Goal: Task Accomplishment & Management: Manage account settings

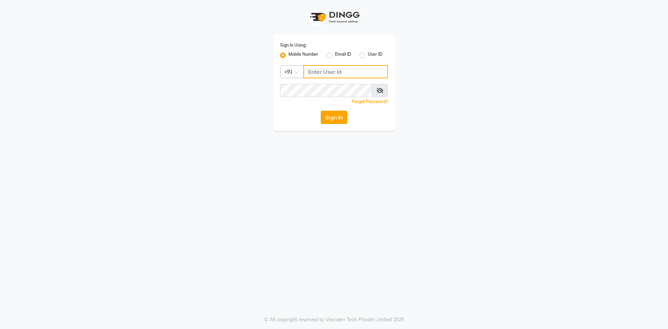
type input "9281094731"
click at [333, 116] on button "Sign In" at bounding box center [334, 117] width 26 height 13
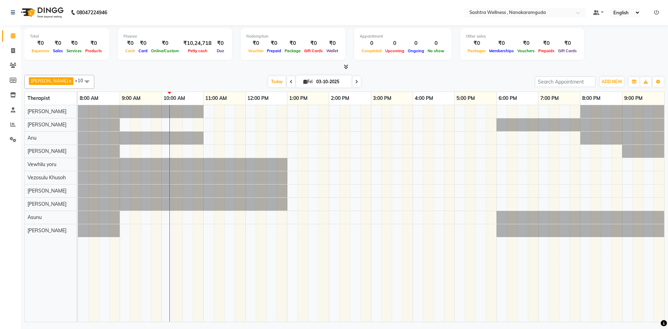
click at [333, 124] on div at bounding box center [371, 213] width 586 height 216
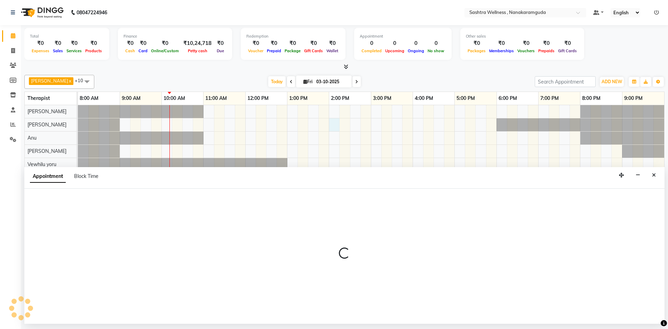
select select "92983"
select select "840"
select select "tentative"
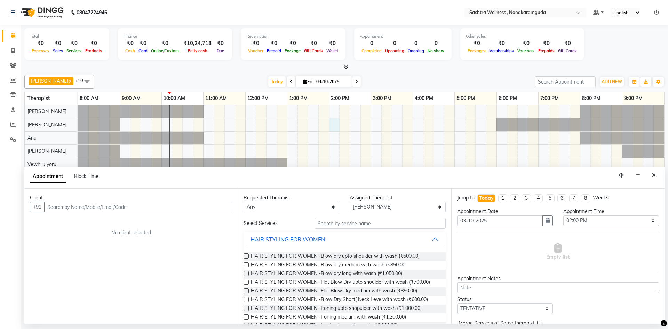
click at [126, 208] on input "text" at bounding box center [138, 206] width 188 height 11
type input "99899901070"
click at [217, 202] on button "Add Client" at bounding box center [217, 206] width 29 height 11
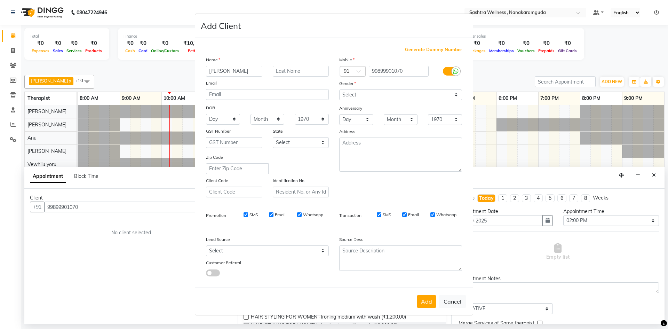
type input "sravanthi"
click at [358, 91] on select "Select Male Female Other Prefer Not To Say" at bounding box center [400, 94] width 123 height 11
select select "male"
click at [339, 89] on select "Select Male Female Other Prefer Not To Say" at bounding box center [400, 94] width 123 height 11
click at [381, 215] on div "SMS" at bounding box center [379, 215] width 24 height 6
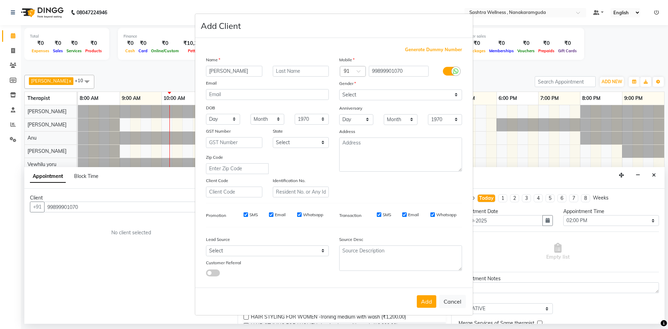
click at [404, 216] on input "Email" at bounding box center [404, 214] width 5 height 5
click at [404, 217] on input "Email" at bounding box center [404, 214] width 5 height 5
checkbox input "true"
click at [423, 303] on button "Add" at bounding box center [426, 301] width 19 height 13
select select
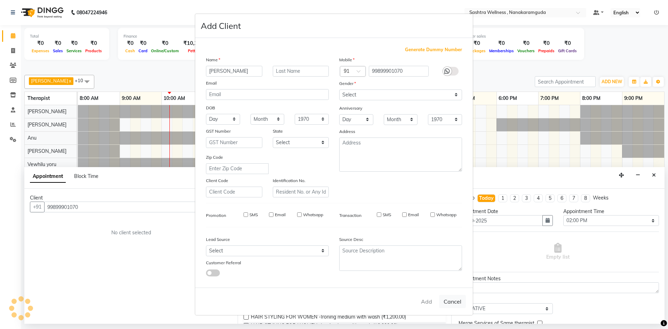
select select
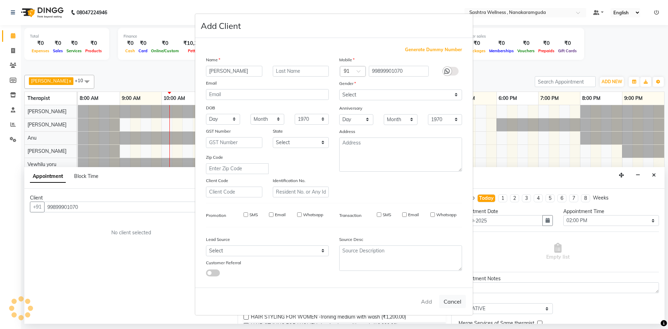
select select
checkbox input "false"
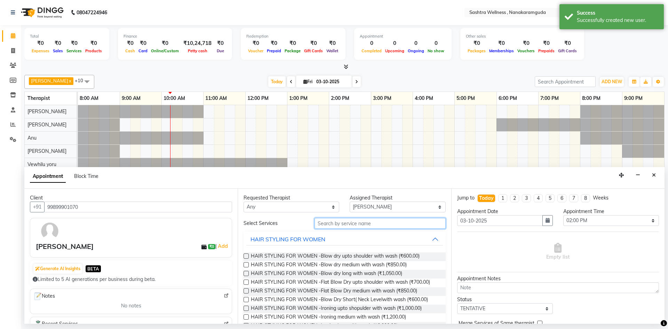
click at [338, 227] on input "text" at bounding box center [380, 223] width 131 height 11
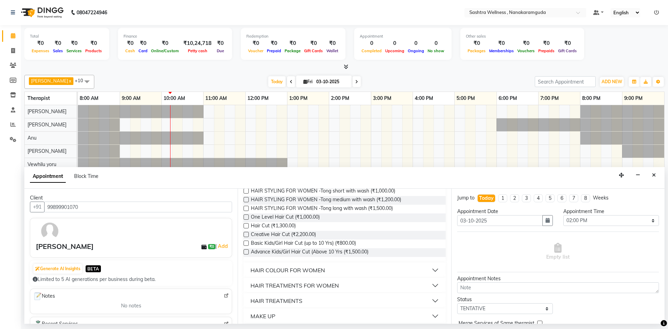
scroll to position [152, 0]
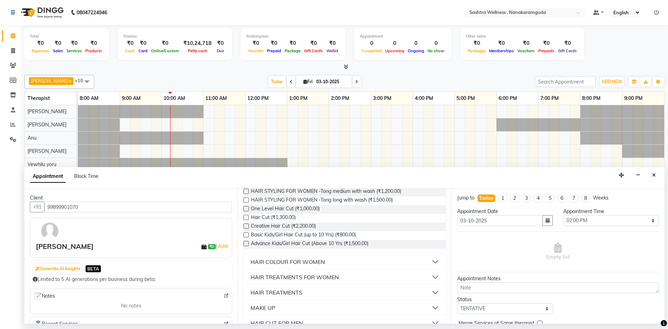
click at [342, 258] on button "HAIR COLOUR FOR WOMEN" at bounding box center [344, 261] width 196 height 13
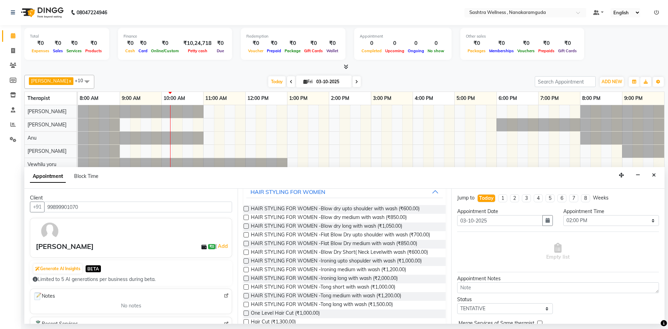
scroll to position [0, 0]
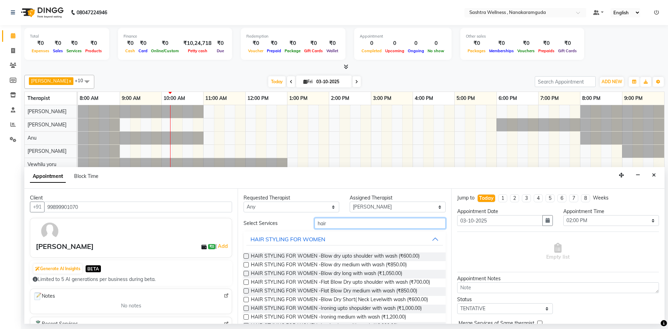
click at [365, 220] on input "hair" at bounding box center [380, 223] width 131 height 11
type input "h"
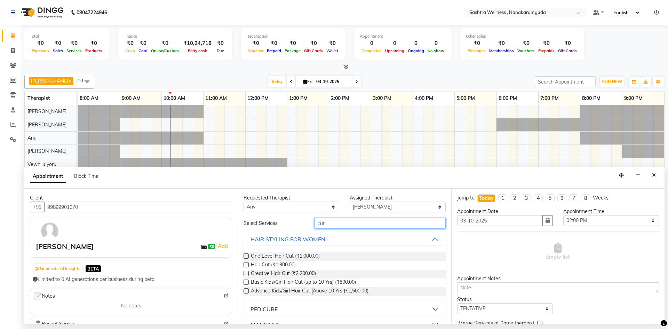
type input "cut"
click at [247, 255] on label at bounding box center [246, 255] width 5 height 5
click at [247, 255] on input "checkbox" at bounding box center [246, 256] width 5 height 5
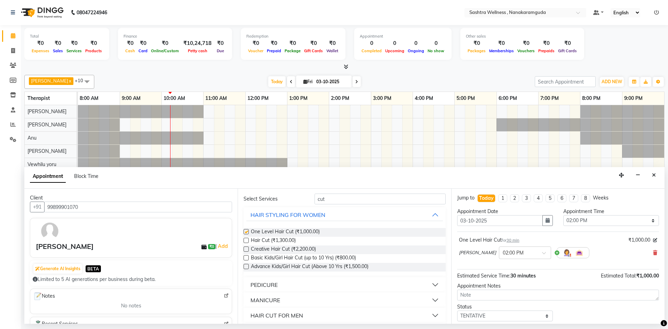
checkbox input "false"
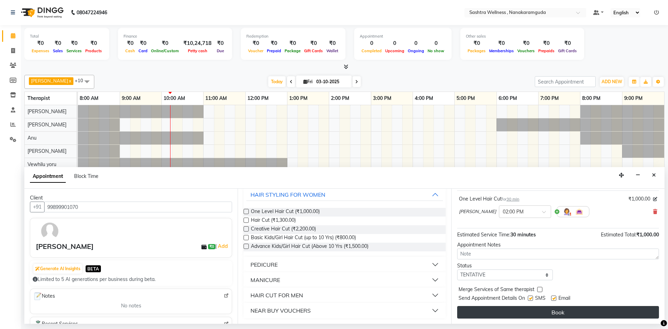
scroll to position [41, 0]
click at [545, 307] on button "Book" at bounding box center [558, 312] width 202 height 13
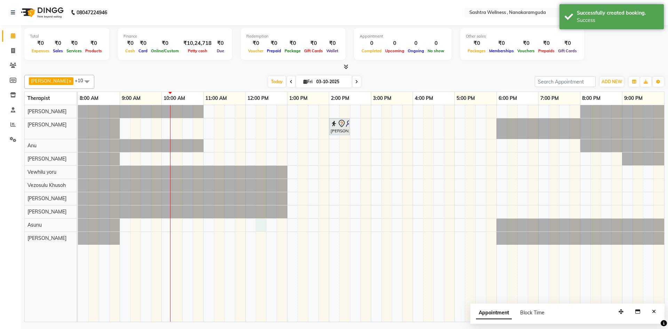
click at [265, 227] on div "[PERSON_NAME], TK01, 02:00 PM-02:30 PM, One Level Hair Cut" at bounding box center [371, 213] width 586 height 216
select select "92990"
select select "tentative"
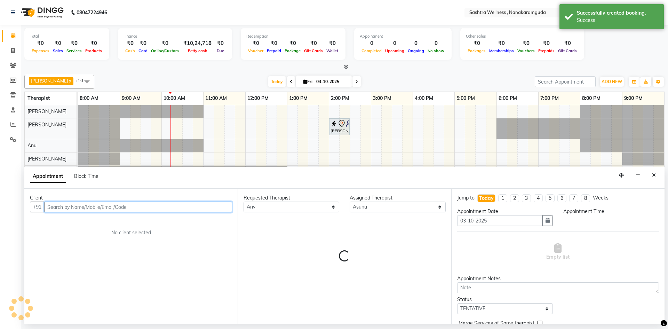
select select "735"
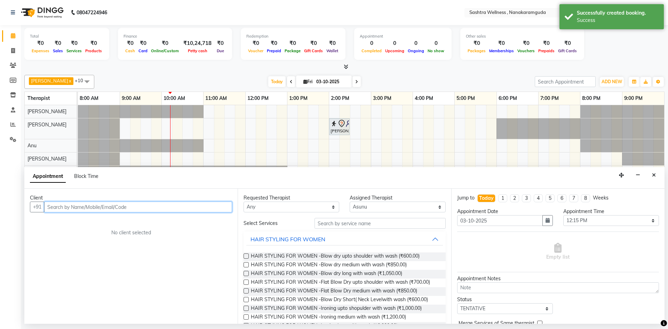
click at [118, 202] on input "text" at bounding box center [138, 206] width 188 height 11
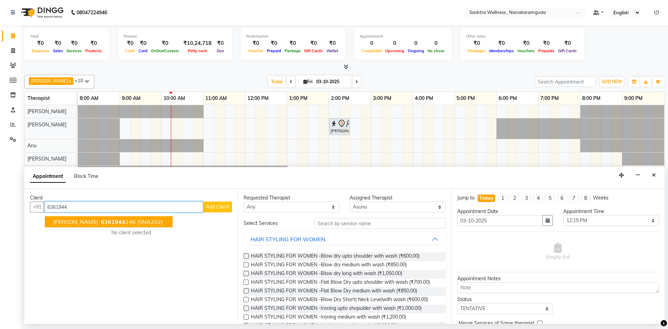
click at [105, 221] on span "6361944" at bounding box center [113, 221] width 24 height 7
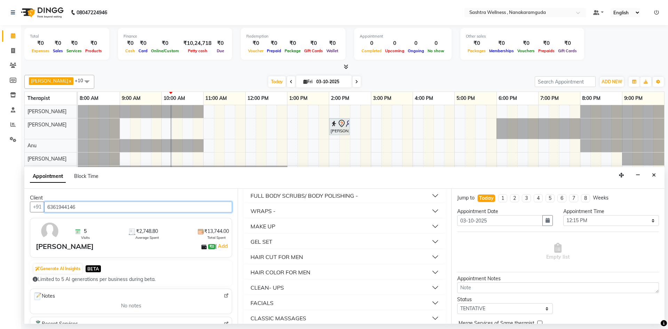
scroll to position [396, 0]
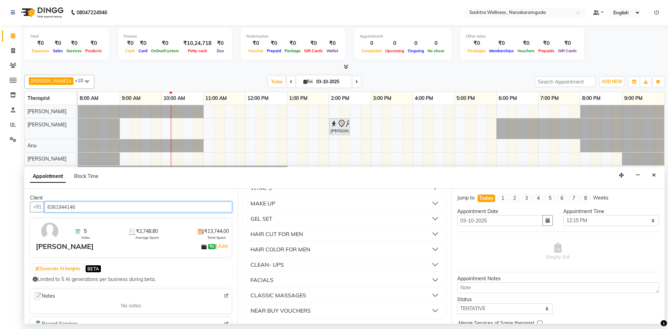
type input "6361944146"
click at [309, 294] on button "CLASSIC MASSAGES" at bounding box center [344, 295] width 196 height 13
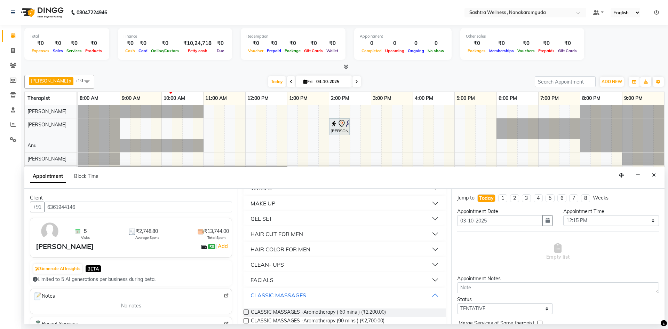
scroll to position [466, 0]
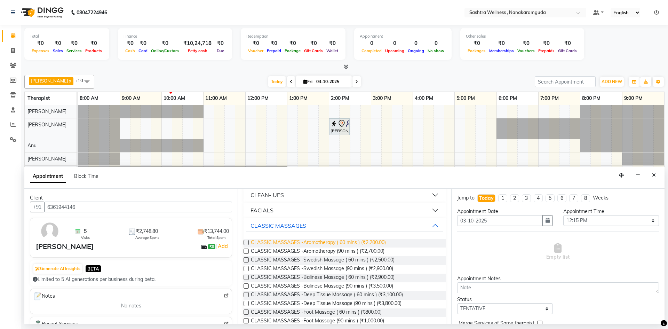
click at [335, 245] on span "CLASSIC MASSAGES -Aromatherapy ( 60 mins ) (₹2,200.00)" at bounding box center [318, 243] width 135 height 9
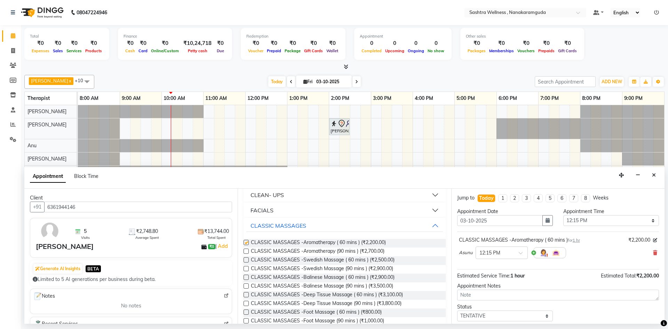
checkbox input "false"
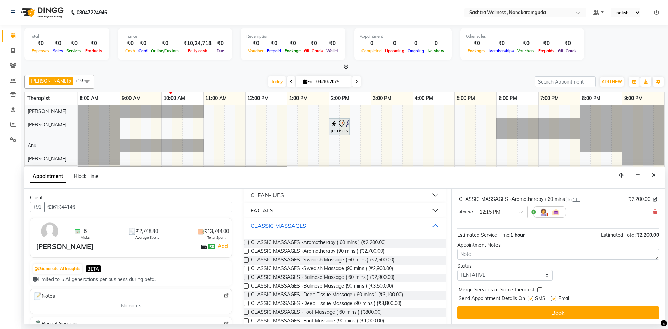
scroll to position [41, 0]
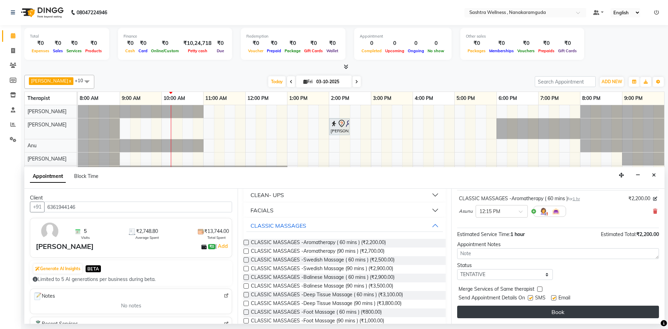
click at [544, 314] on button "Book" at bounding box center [558, 312] width 202 height 13
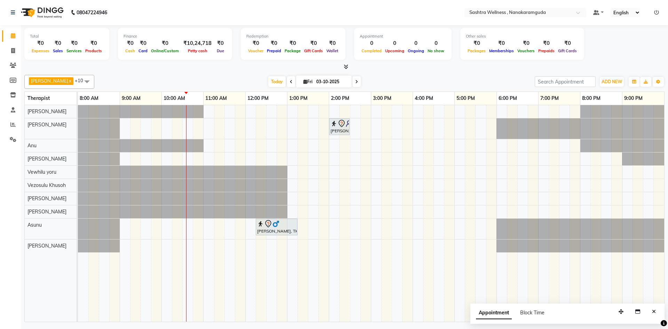
click at [80, 82] on span at bounding box center [87, 81] width 14 height 13
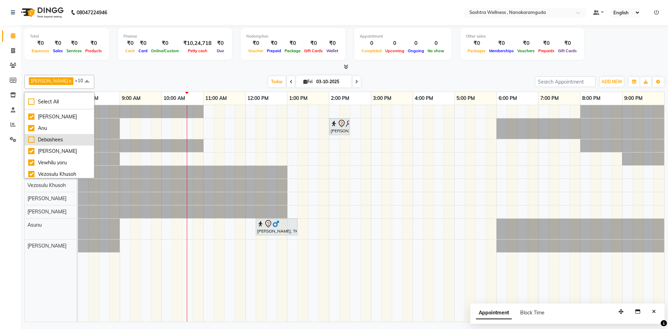
scroll to position [0, 0]
drag, startPoint x: 57, startPoint y: 153, endPoint x: 92, endPoint y: 111, distance: 54.1
click at [92, 111] on div at bounding box center [141, 111] width 126 height 13
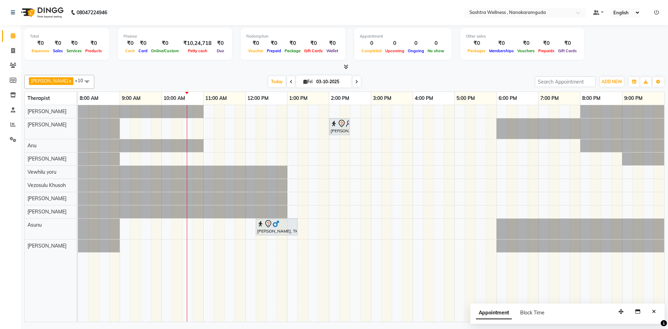
click at [68, 81] on link "x" at bounding box center [69, 81] width 3 height 6
click at [68, 79] on link "x" at bounding box center [69, 81] width 3 height 6
checkbox input "false"
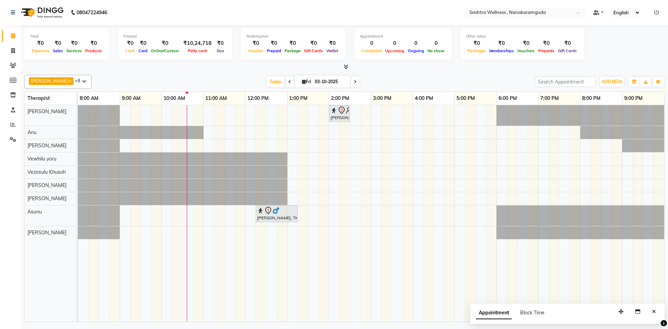
click at [77, 80] on span at bounding box center [84, 81] width 14 height 13
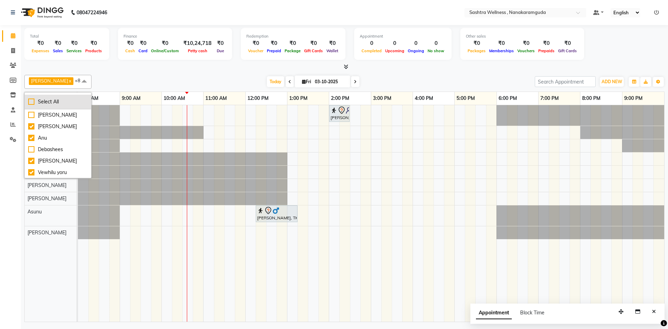
click at [41, 103] on div "Select All" at bounding box center [58, 101] width 60 height 7
checkbox input "true"
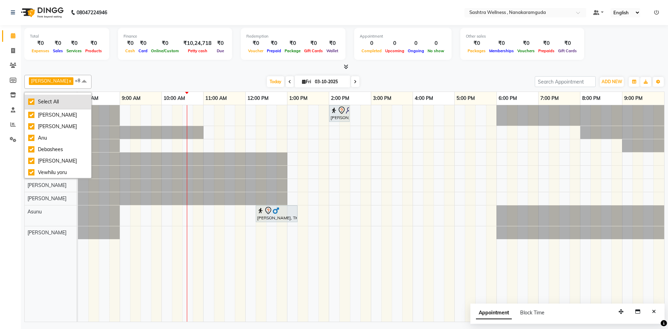
checkbox input "true"
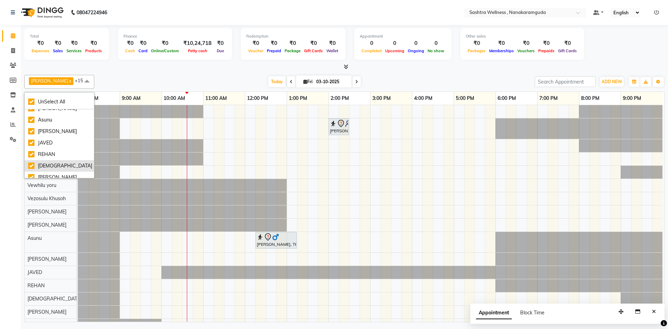
scroll to position [123, 0]
click at [50, 169] on div "[PERSON_NAME]" at bounding box center [59, 171] width 62 height 7
checkbox input "false"
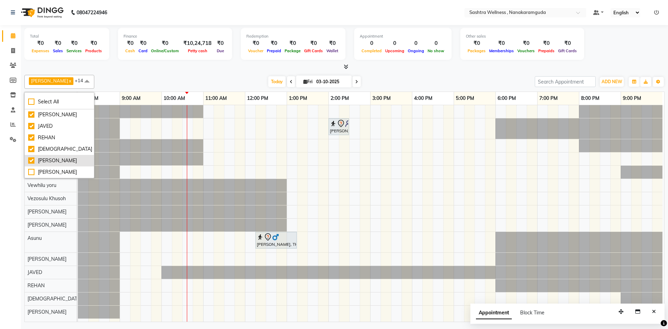
click at [52, 160] on div "[PERSON_NAME]" at bounding box center [59, 160] width 62 height 7
checkbox input "false"
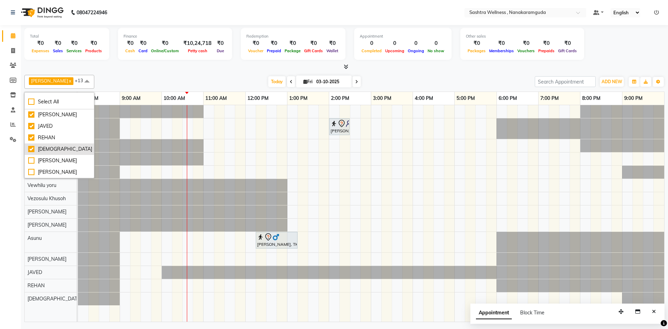
click at [56, 146] on div "[DEMOGRAPHIC_DATA]" at bounding box center [59, 148] width 62 height 7
checkbox input "false"
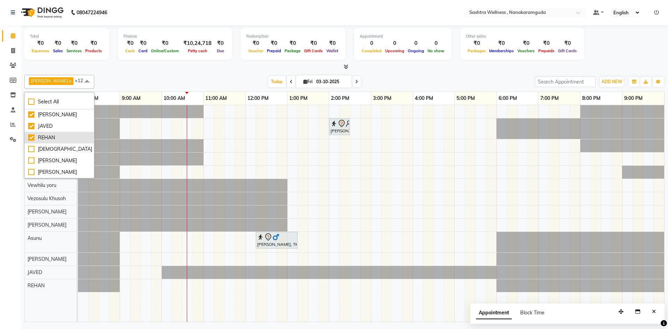
click at [56, 137] on div "REHAN" at bounding box center [59, 137] width 62 height 7
checkbox input "false"
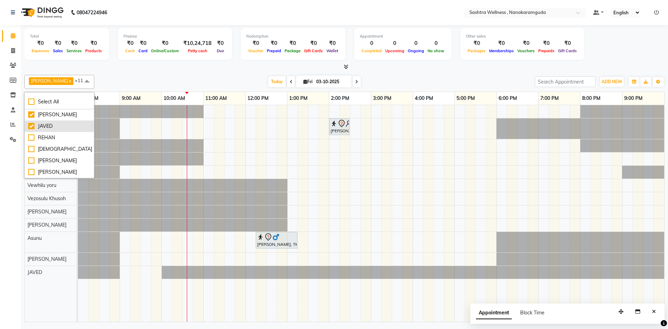
click at [54, 125] on div "JAVED" at bounding box center [59, 126] width 62 height 7
checkbox input "false"
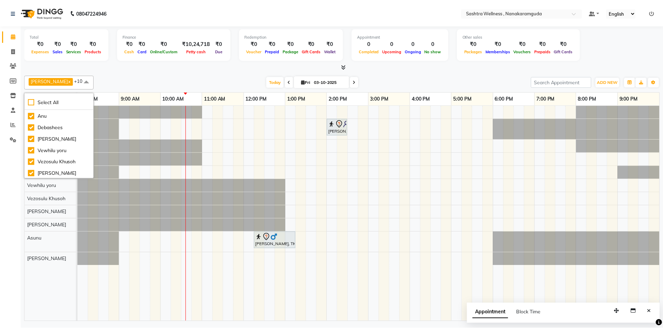
scroll to position [0, 0]
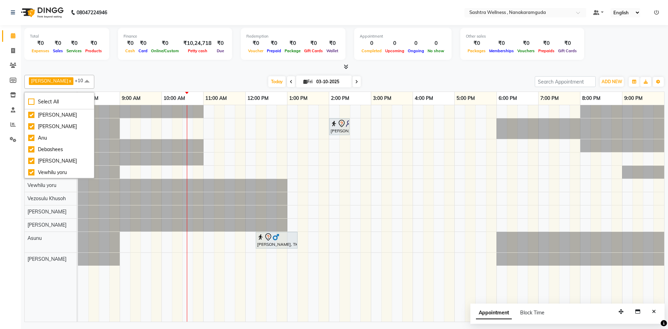
click at [93, 136] on div at bounding box center [99, 128] width 42 height 21
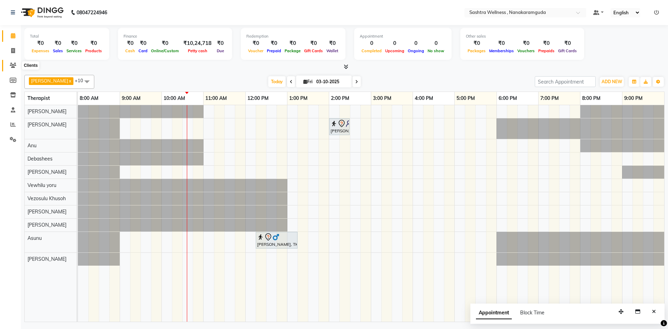
click at [12, 68] on span at bounding box center [13, 66] width 12 height 8
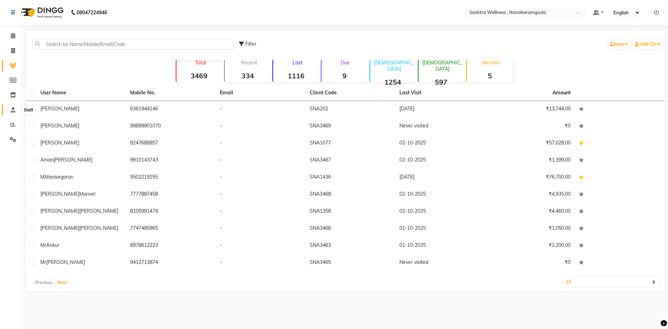
click at [15, 109] on icon at bounding box center [13, 109] width 5 height 5
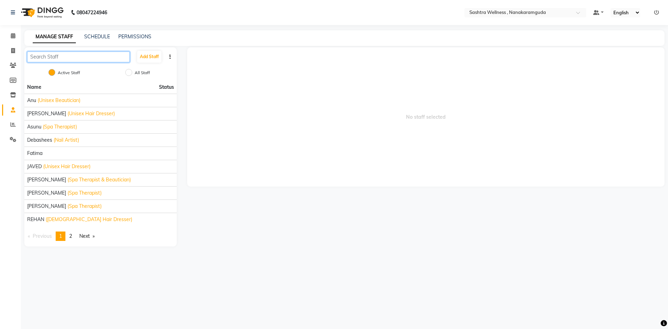
click at [80, 58] on input "text" at bounding box center [78, 57] width 103 height 11
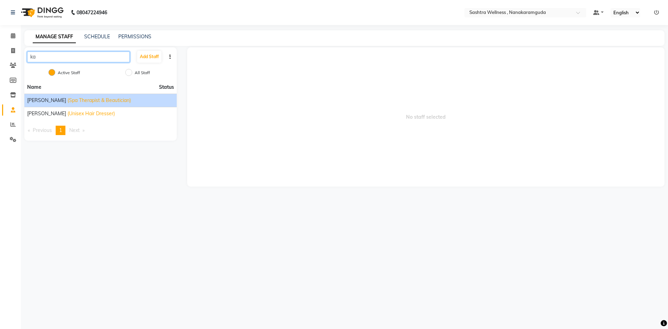
type input "ka"
click at [86, 98] on span "(Spa Therapist & Beautician)" at bounding box center [99, 100] width 63 height 7
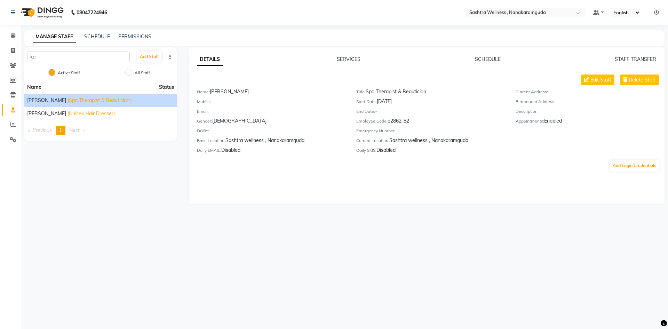
click at [478, 56] on div "SCHEDULE" at bounding box center [488, 59] width 26 height 7
click at [486, 63] on div "DETAILS SERVICES SCHEDULE STAFF TRANSFER Edit Staff Delete Staff Name: Karishma…" at bounding box center [427, 114] width 476 height 117
click at [485, 57] on link "SCHEDULE" at bounding box center [488, 59] width 26 height 6
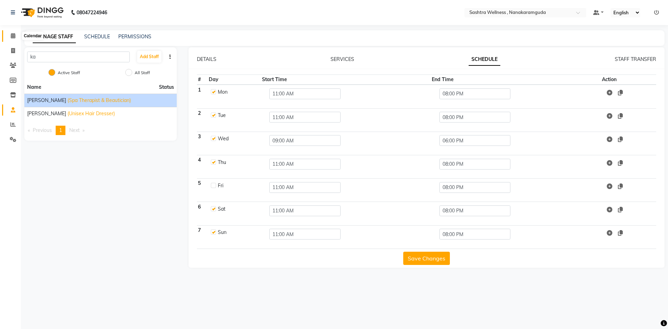
click at [11, 35] on icon at bounding box center [13, 35] width 5 height 5
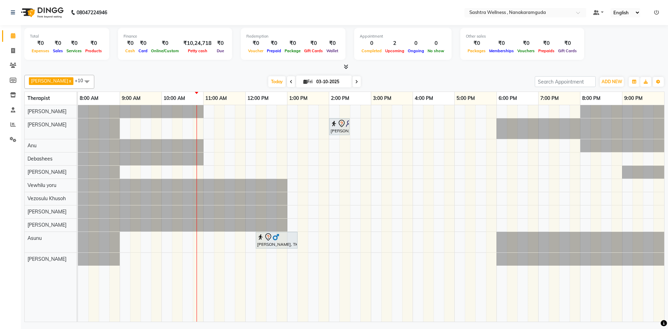
click at [287, 78] on span at bounding box center [291, 81] width 8 height 11
type input "02-10-2025"
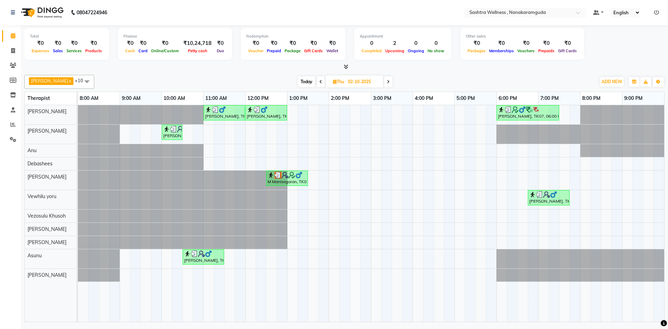
click at [349, 66] on div at bounding box center [344, 66] width 640 height 7
click at [344, 65] on icon at bounding box center [346, 66] width 5 height 5
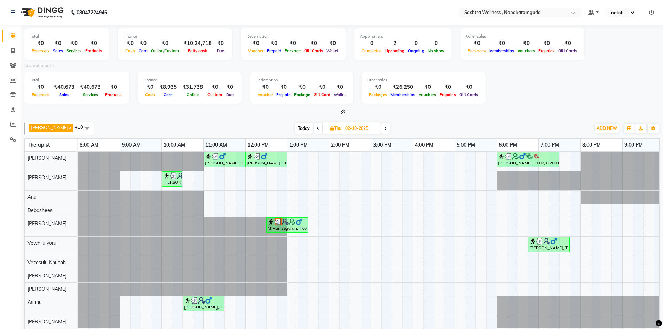
click at [344, 111] on icon at bounding box center [343, 111] width 5 height 5
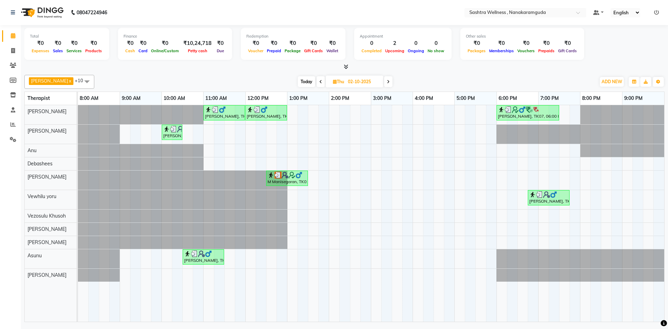
click at [350, 69] on div at bounding box center [344, 66] width 640 height 7
click at [347, 66] on icon at bounding box center [346, 66] width 5 height 5
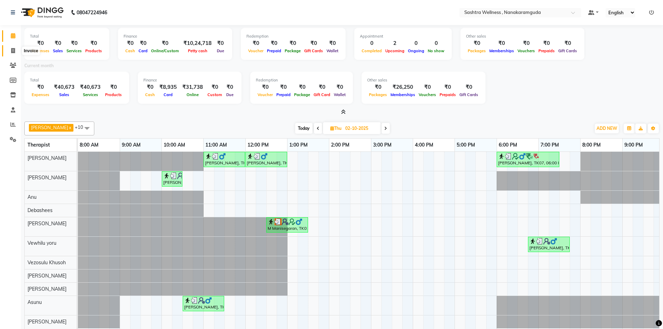
click at [11, 50] on icon at bounding box center [13, 50] width 4 height 5
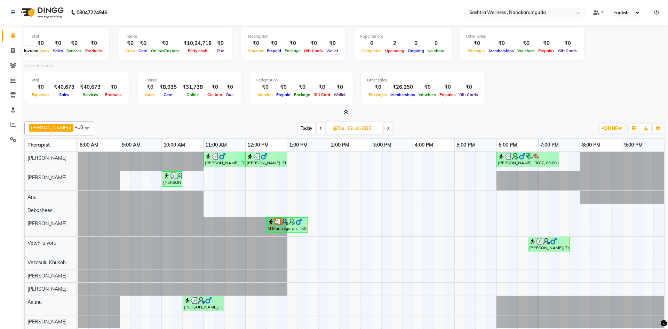
select select "service"
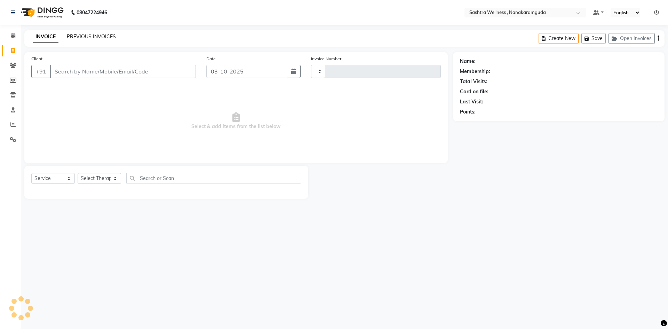
type input "0321"
select select "6669"
click at [86, 33] on link "PREVIOUS INVOICES" at bounding box center [91, 36] width 49 height 6
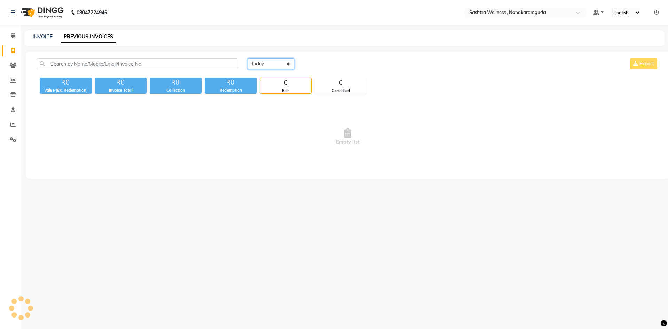
click at [268, 66] on select "Today Yesterday Custom Range" at bounding box center [271, 63] width 47 height 11
click at [248, 58] on select "Today Yesterday Custom Range" at bounding box center [271, 63] width 47 height 11
select select "yesterday"
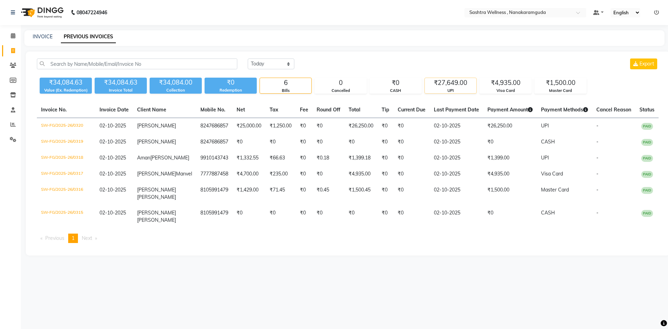
click at [460, 86] on div "₹27,649.00" at bounding box center [451, 83] width 52 height 10
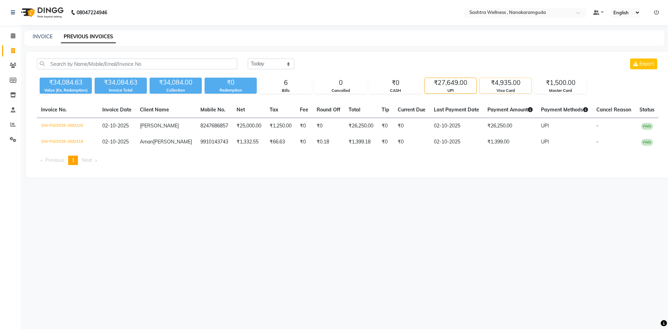
click at [517, 87] on div "₹4,935.00" at bounding box center [506, 83] width 52 height 10
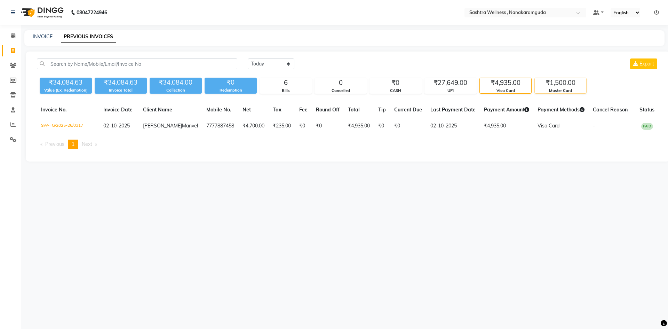
click at [552, 85] on div "₹1,500.00" at bounding box center [561, 83] width 52 height 10
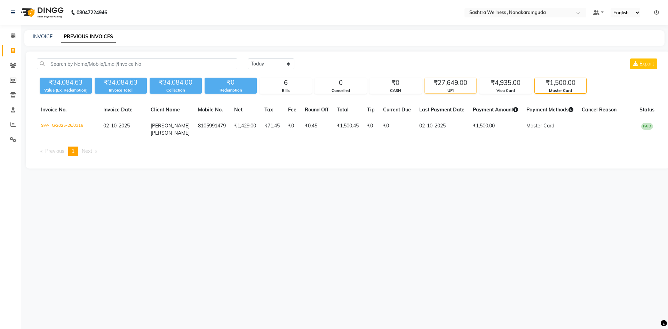
click at [455, 84] on div "₹27,649.00" at bounding box center [451, 83] width 52 height 10
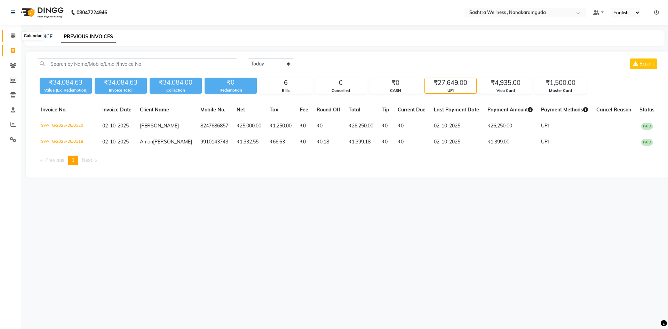
drag, startPoint x: 14, startPoint y: 33, endPoint x: 23, endPoint y: 34, distance: 8.8
click at [14, 33] on span at bounding box center [13, 36] width 12 height 8
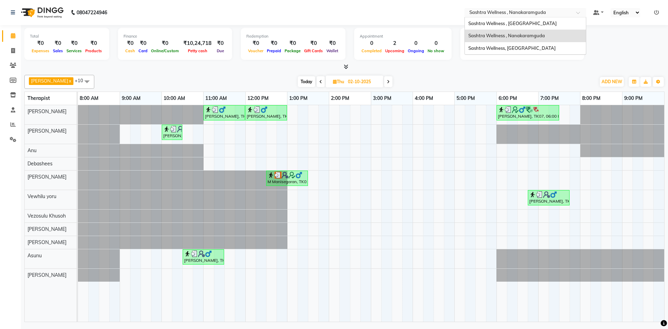
click at [513, 11] on input "text" at bounding box center [518, 13] width 101 height 7
click at [516, 23] on span "Sashtra Wellness , Golconda Fort" at bounding box center [512, 24] width 88 height 6
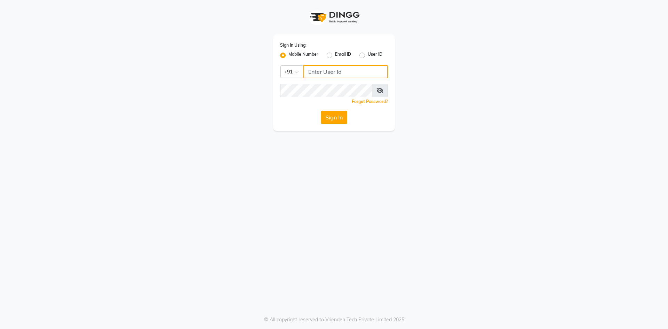
type input "9281094731"
click at [337, 117] on button "Sign In" at bounding box center [334, 117] width 26 height 13
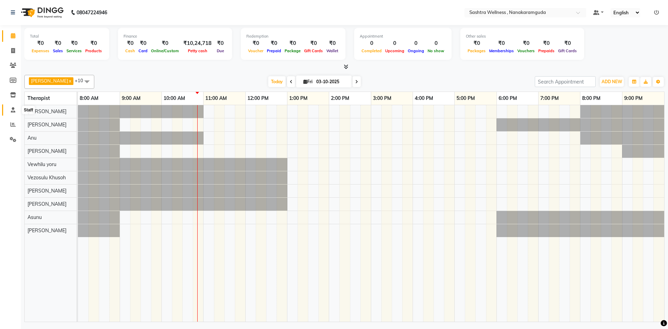
click at [13, 109] on icon at bounding box center [13, 109] width 5 height 5
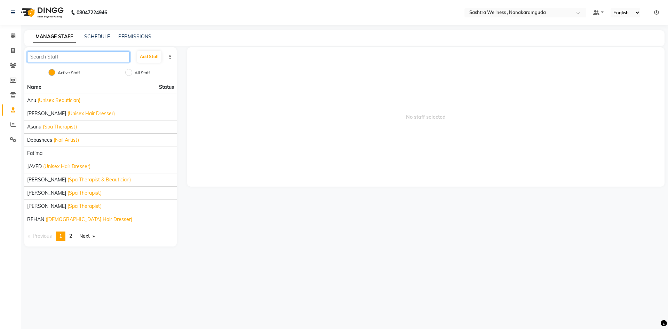
click at [91, 57] on input "text" at bounding box center [78, 57] width 103 height 11
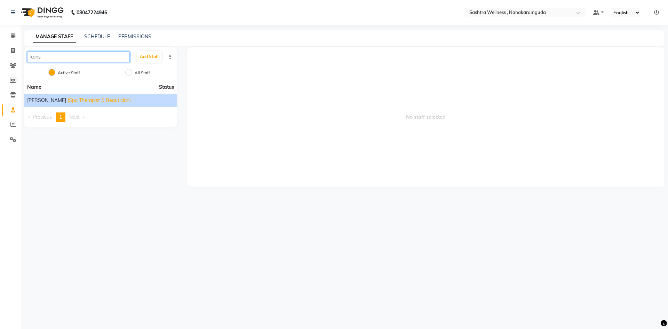
type input "karis"
click at [93, 97] on span "(Spa Therapist & Beautician)" at bounding box center [99, 100] width 63 height 7
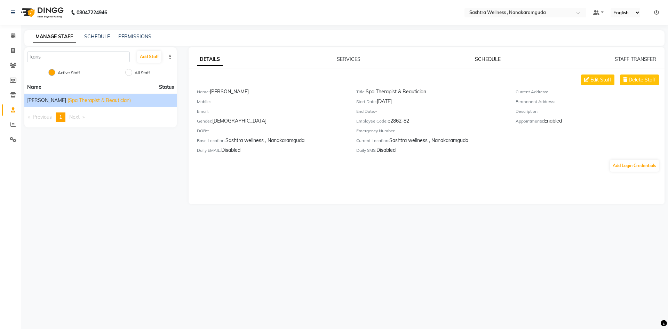
click at [482, 58] on link "SCHEDULE" at bounding box center [488, 59] width 26 height 6
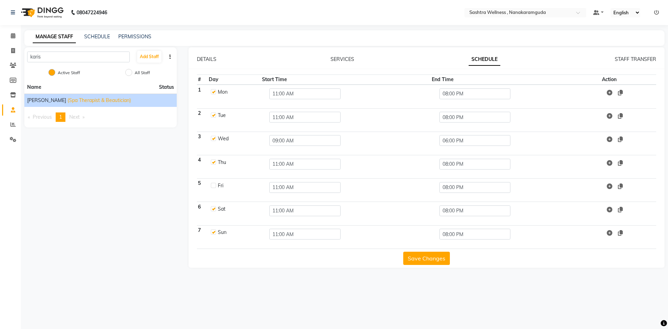
click at [214, 186] on label at bounding box center [213, 185] width 5 height 5
click at [214, 186] on input "checkbox" at bounding box center [213, 185] width 5 height 5
checkbox input "true"
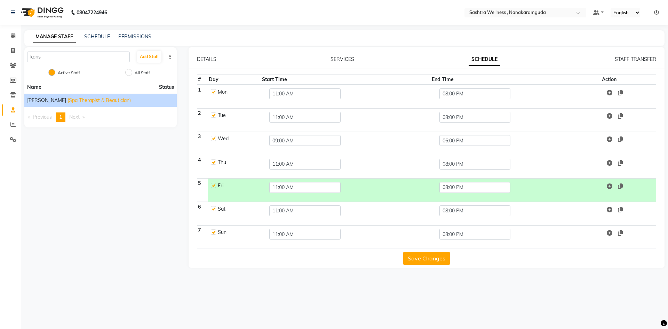
click at [432, 253] on button "Save Changes" at bounding box center [426, 258] width 47 height 13
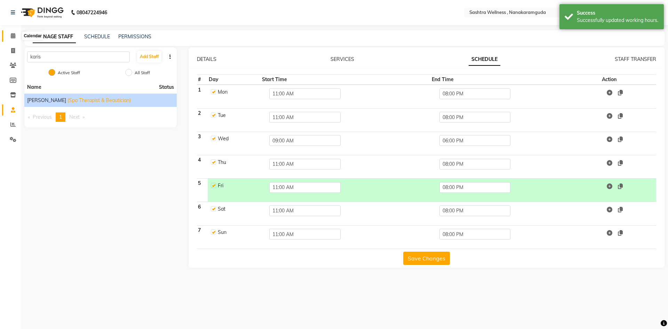
click at [10, 38] on span at bounding box center [13, 36] width 12 height 8
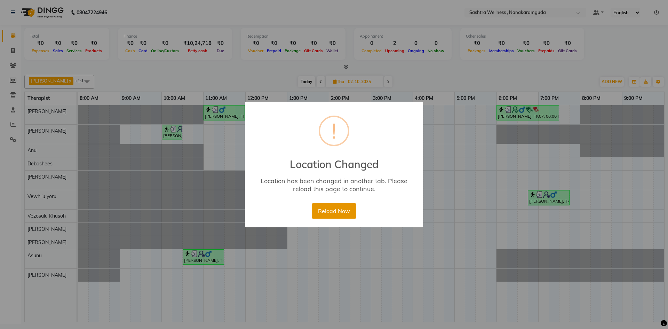
click at [341, 216] on button "Reload Now" at bounding box center [334, 210] width 44 height 15
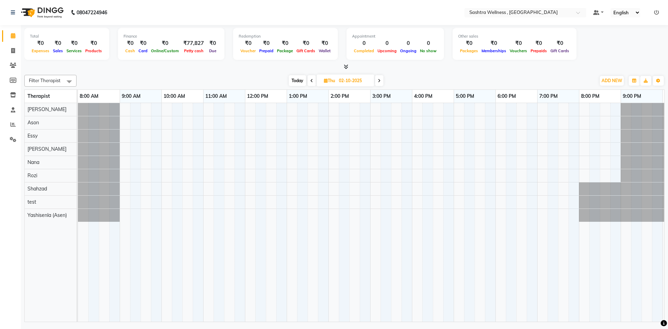
click at [213, 111] on div at bounding box center [412, 212] width 668 height 219
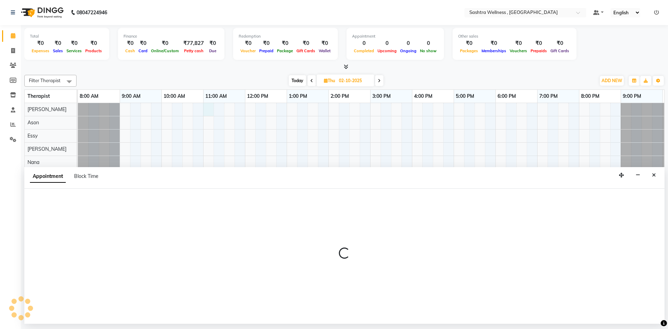
select select "68469"
select select "tentative"
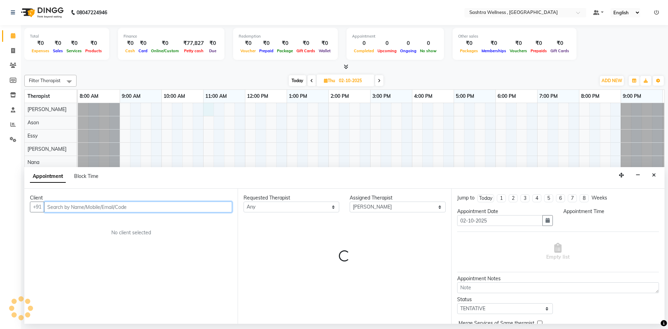
select select "660"
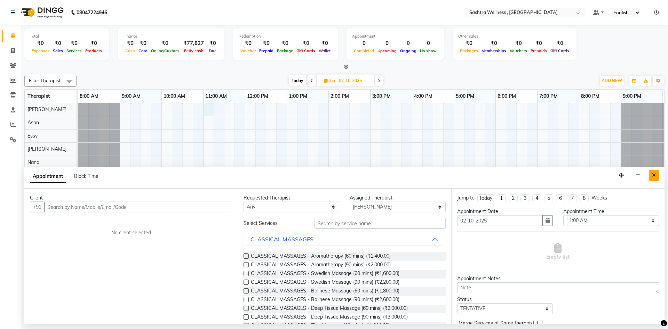
click at [654, 172] on button "Close" at bounding box center [654, 175] width 10 height 11
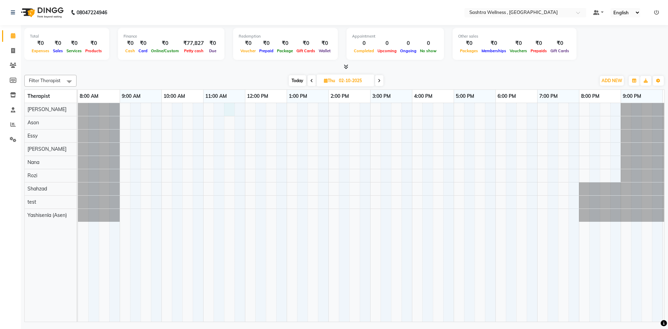
click at [225, 110] on div at bounding box center [412, 212] width 668 height 219
select select "68469"
select select "690"
select select "tentative"
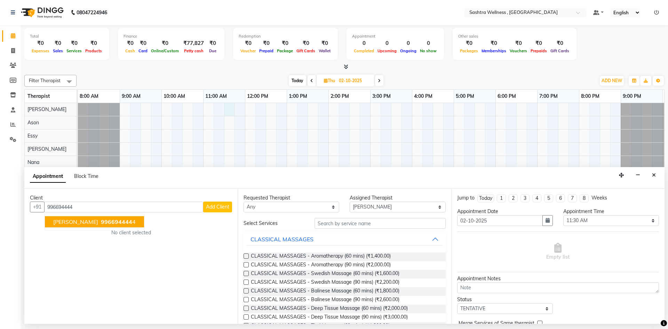
click at [114, 219] on ngb-highlight "996694444 4" at bounding box center [118, 221] width 36 height 7
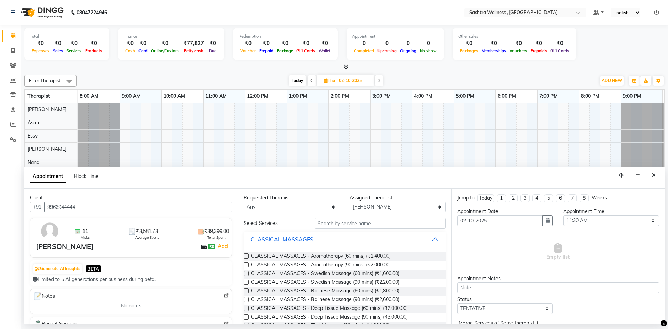
type input "9966944444"
click at [295, 202] on select "Any Ari Ason Essy Kelly Nana Rozi Shahzad test Yashisenla (Asen)" at bounding box center [292, 206] width 96 height 11
select select "68469"
click at [244, 201] on select "Any Ari Ason Essy Kelly Nana Rozi Shahzad test Yashisenla (Asen)" at bounding box center [292, 206] width 96 height 11
click at [266, 263] on span "CLASSICAL MASSAGES - Aromatherapy (90 mins) (₹2,000.00)" at bounding box center [321, 265] width 140 height 9
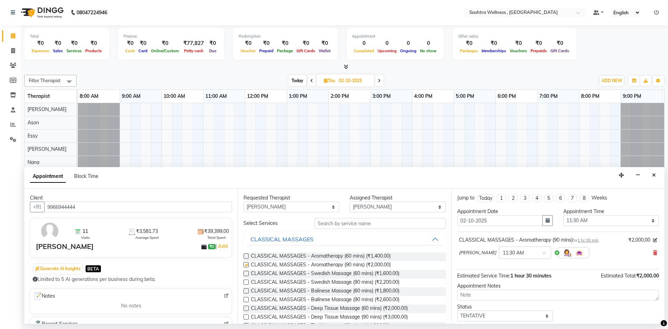
checkbox input "false"
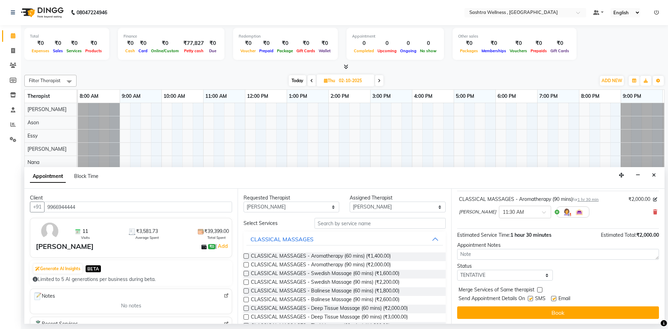
scroll to position [41, 0]
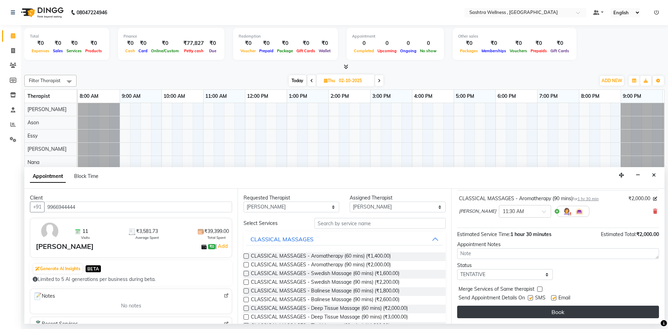
click at [535, 313] on button "Book" at bounding box center [558, 312] width 202 height 13
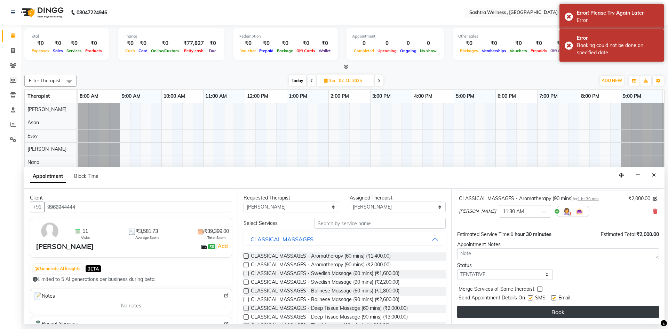
click at [531, 309] on button "Book" at bounding box center [558, 312] width 202 height 13
click at [538, 316] on button "Book" at bounding box center [558, 312] width 202 height 13
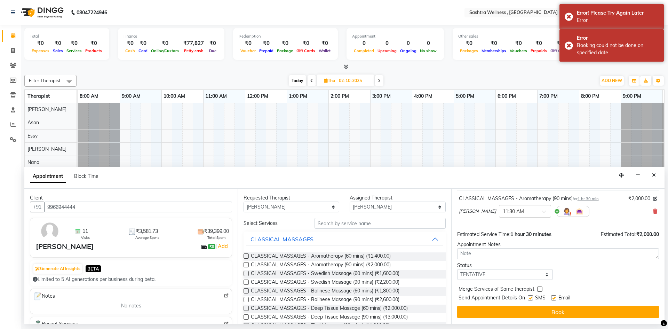
scroll to position [0, 0]
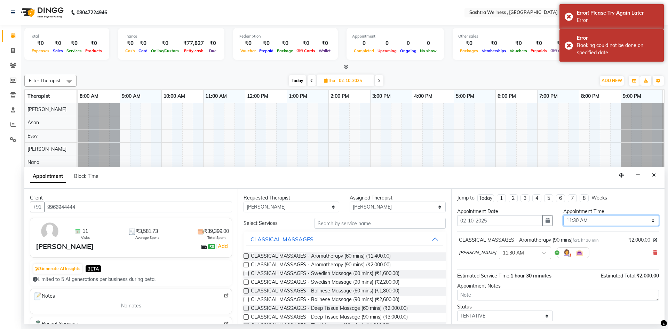
click at [649, 223] on select "Select 09:00 AM 09:15 AM 09:30 AM 09:45 AM 10:00 AM 10:15 AM 10:30 AM 10:45 AM …" at bounding box center [611, 220] width 96 height 11
select select "705"
click at [563, 215] on select "Select 09:00 AM 09:15 AM 09:30 AM 09:45 AM 10:00 AM 10:15 AM 10:30 AM 10:45 AM …" at bounding box center [611, 220] width 96 height 11
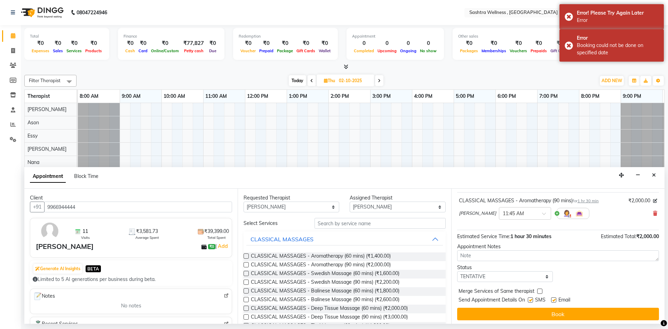
scroll to position [41, 0]
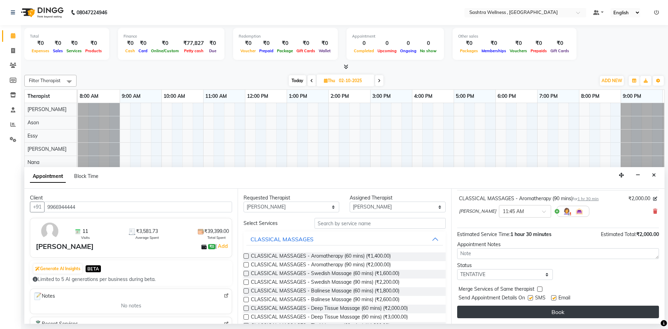
click at [566, 312] on button "Book" at bounding box center [558, 312] width 202 height 13
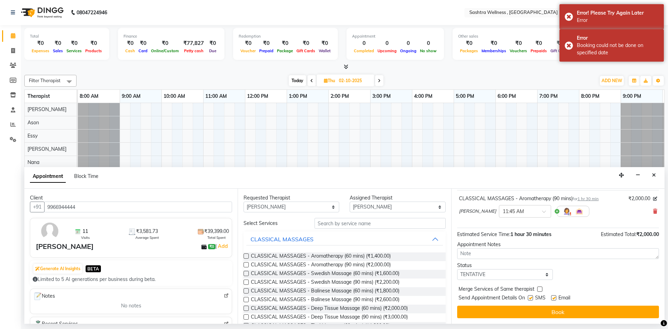
click at [380, 80] on icon at bounding box center [379, 81] width 3 height 4
type input "03-10-2025"
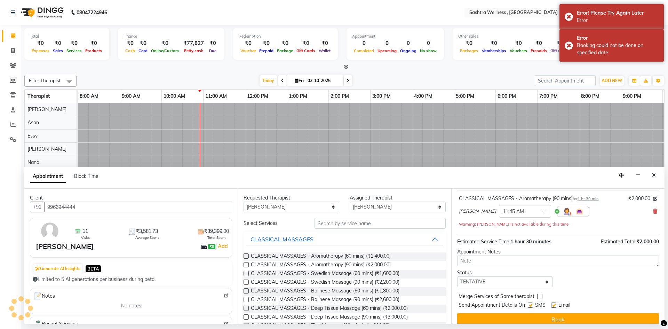
scroll to position [0, 82]
select select "705"
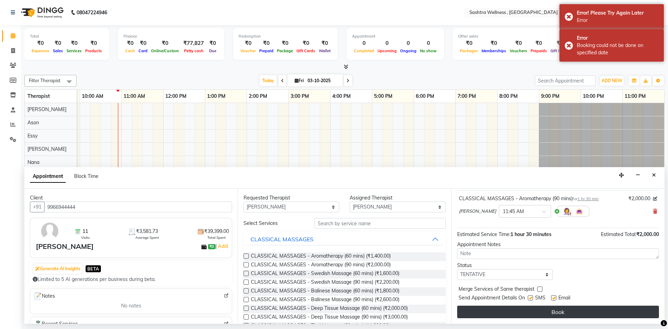
click at [572, 316] on button "Book" at bounding box center [558, 312] width 202 height 13
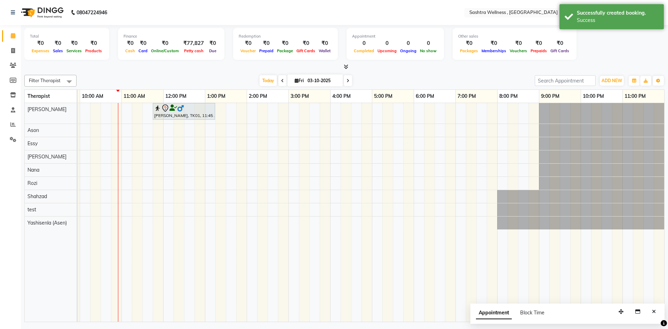
click at [590, 45] on div "Total ₹0 Expenses ₹0 Sales ₹0 Services ₹0 Products Finance ₹0 Cash ₹0 Card ₹0 O…" at bounding box center [344, 45] width 640 height 34
click at [538, 11] on input "text" at bounding box center [518, 13] width 101 height 7
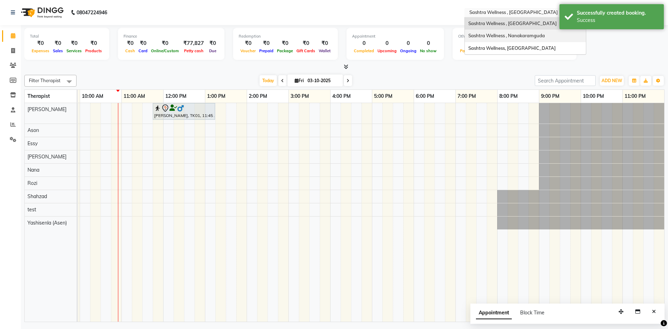
click at [535, 33] on span "Sashtra Wellness , Nanakaramguda" at bounding box center [506, 36] width 77 height 6
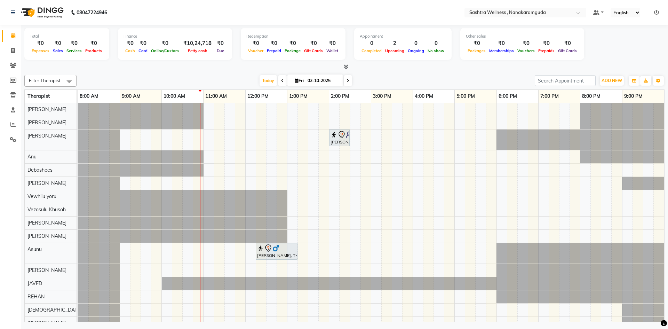
click at [57, 84] on span "Filter Therapist" at bounding box center [50, 81] width 52 height 12
click at [52, 158] on div "[PERSON_NAME]" at bounding box center [50, 158] width 45 height 7
checkbox input "true"
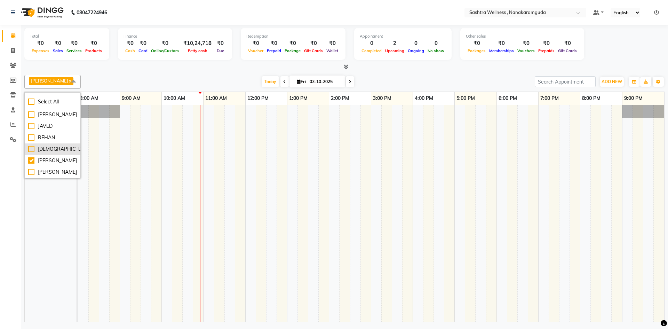
click at [50, 153] on li "[DEMOGRAPHIC_DATA]" at bounding box center [53, 148] width 56 height 11
checkbox input "true"
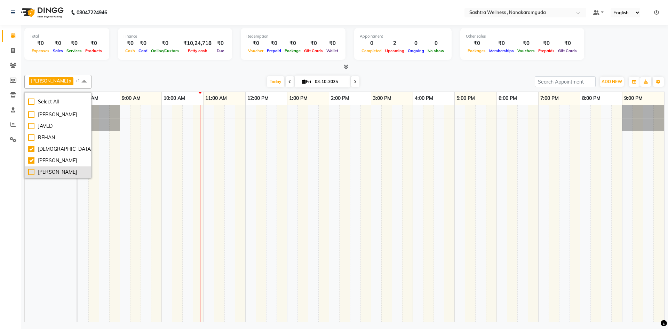
click at [48, 173] on div "[PERSON_NAME]" at bounding box center [58, 171] width 60 height 7
checkbox input "true"
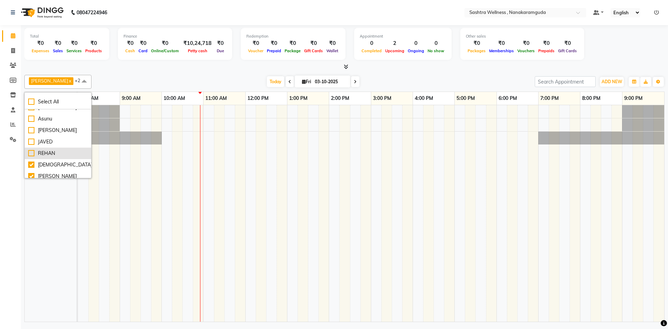
scroll to position [99, 0]
click at [51, 155] on li "JAVED" at bounding box center [58, 153] width 66 height 11
checkbox input "true"
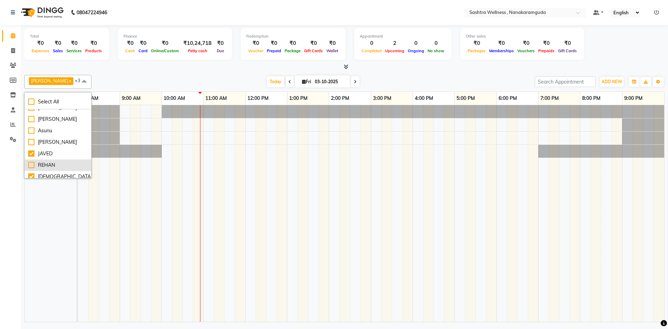
click at [48, 169] on div "REHAN" at bounding box center [58, 164] width 60 height 7
checkbox input "true"
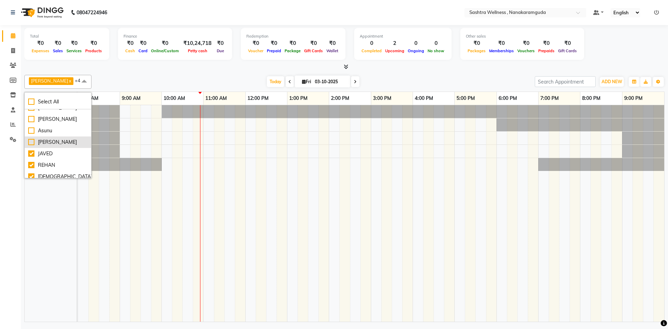
scroll to position [0, 0]
click at [103, 84] on div "Today Fri 03-10-2025" at bounding box center [313, 82] width 436 height 10
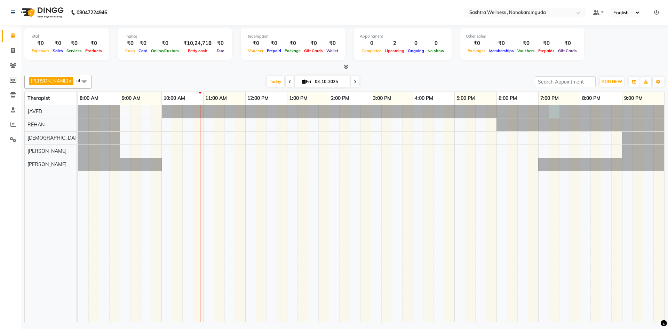
click at [78, 117] on div at bounding box center [78, 111] width 0 height 13
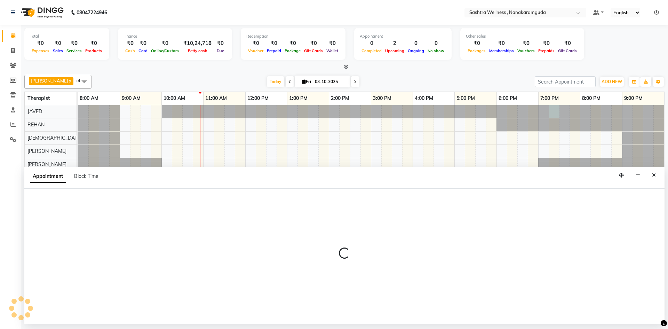
select select "86557"
select select "tentative"
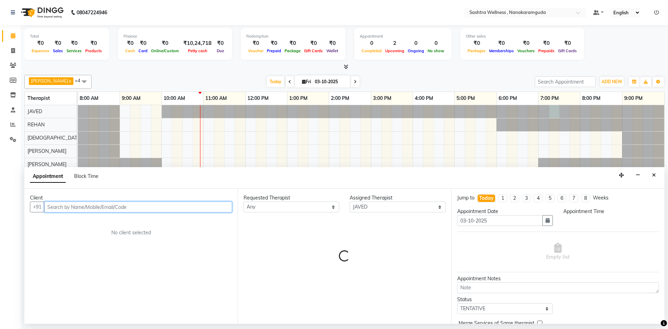
select select "1155"
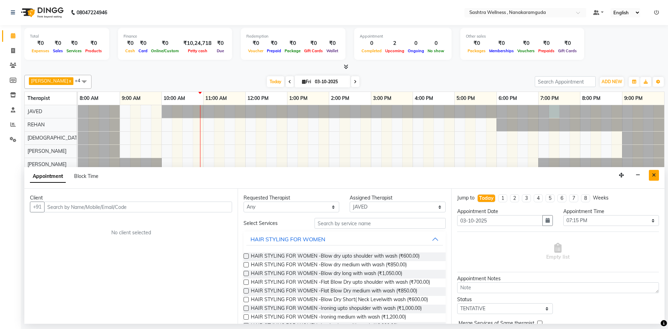
click at [656, 174] on icon "Close" at bounding box center [654, 175] width 4 height 5
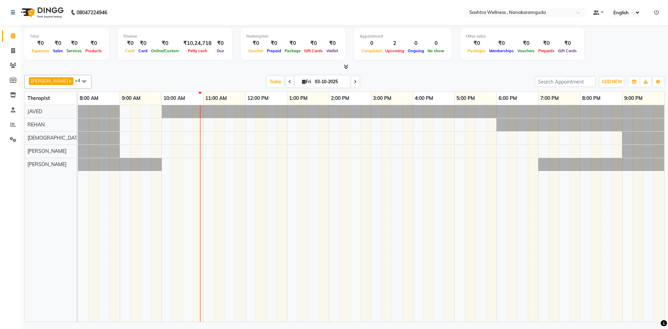
click at [46, 83] on span "[PERSON_NAME]" at bounding box center [49, 81] width 37 height 6
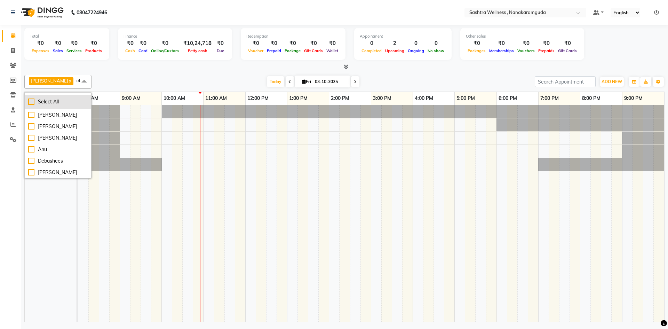
click at [47, 98] on div "Select All" at bounding box center [58, 101] width 60 height 7
checkbox input "true"
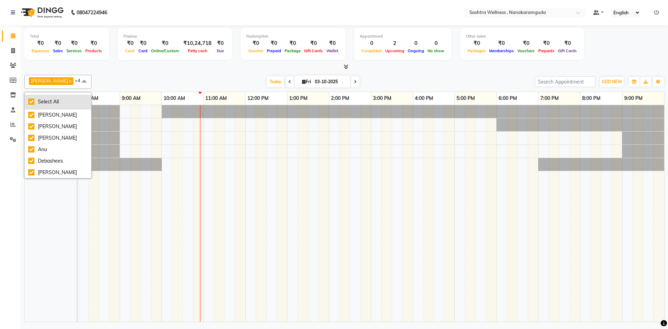
checkbox input "true"
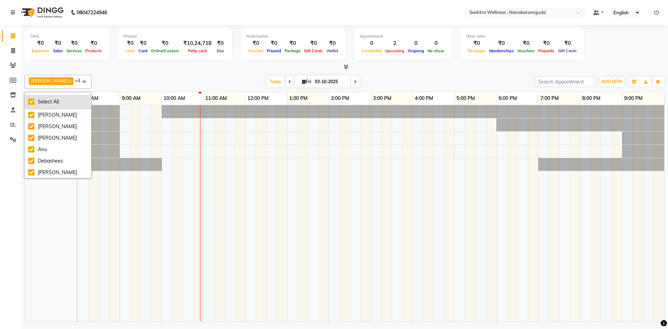
checkbox input "true"
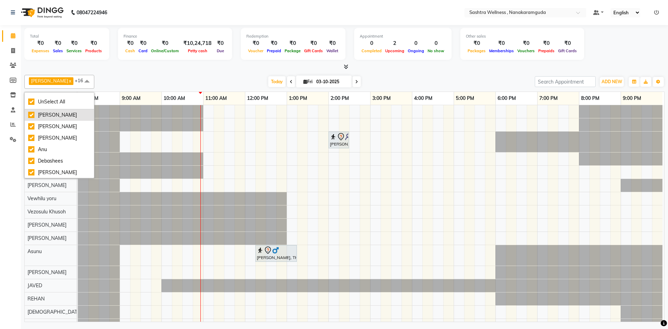
click at [37, 113] on div "[PERSON_NAME]" at bounding box center [59, 114] width 62 height 7
checkbox input "false"
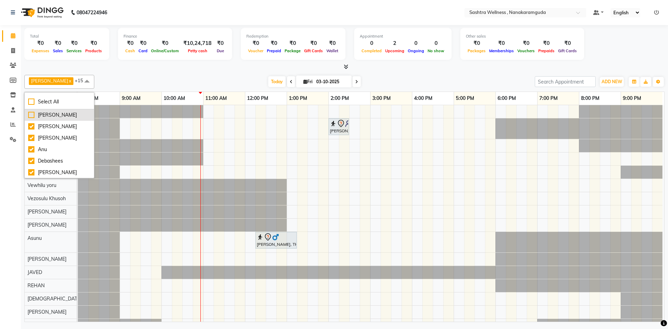
click at [37, 113] on div "[PERSON_NAME]" at bounding box center [59, 114] width 62 height 7
checkbox input "true"
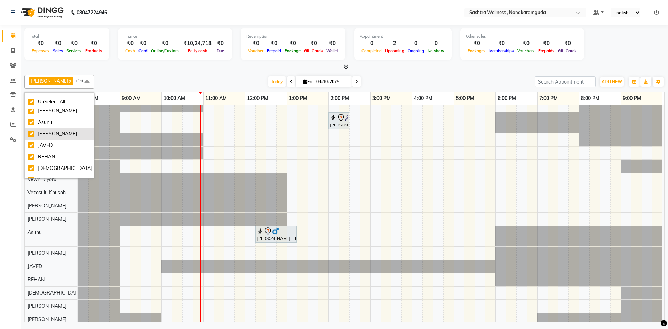
scroll to position [134, 0]
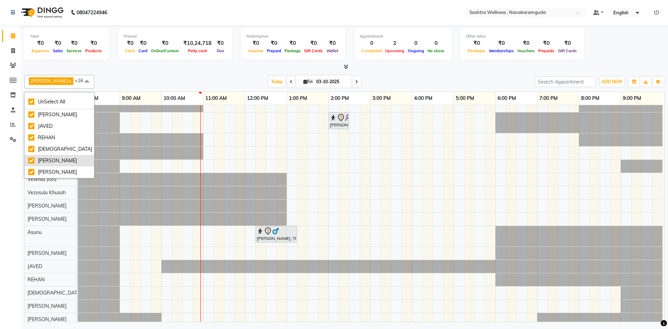
click at [42, 161] on div "[PERSON_NAME]" at bounding box center [59, 160] width 62 height 7
checkbox input "false"
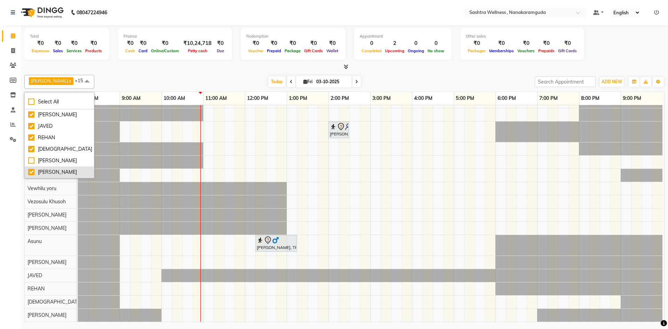
click at [42, 167] on li "[PERSON_NAME]" at bounding box center [59, 171] width 69 height 11
checkbox input "false"
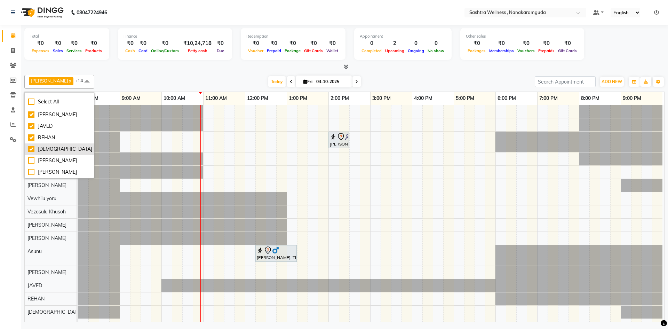
click at [43, 151] on div "[DEMOGRAPHIC_DATA]" at bounding box center [59, 148] width 62 height 7
checkbox input "false"
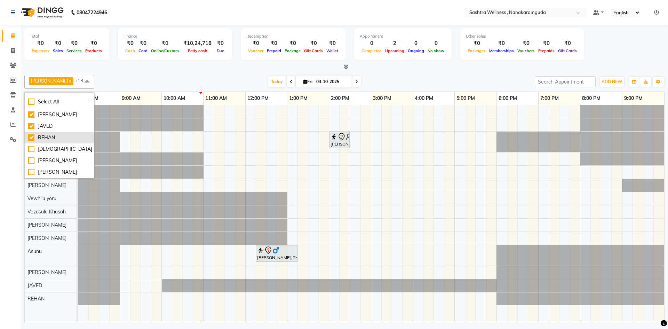
click at [50, 132] on li "REHAN" at bounding box center [59, 137] width 69 height 11
checkbox input "false"
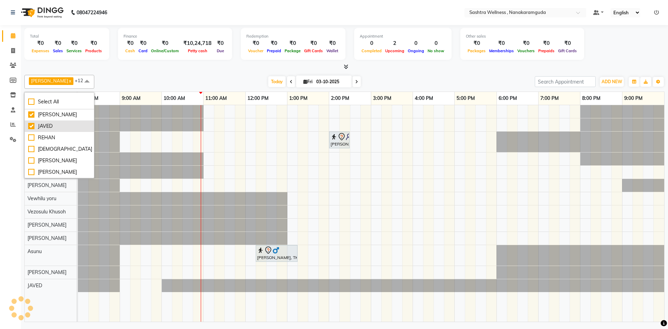
click at [50, 124] on div "JAVED" at bounding box center [59, 126] width 62 height 7
checkbox input "false"
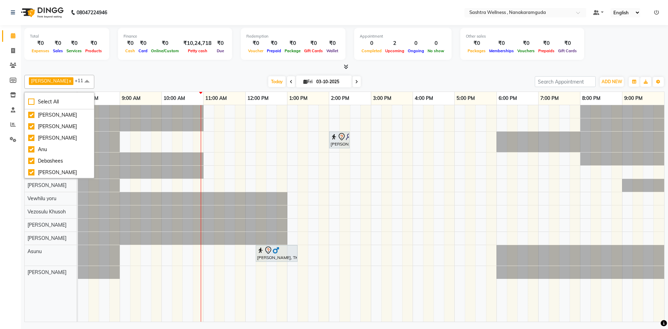
click at [95, 126] on div at bounding box center [141, 124] width 126 height 13
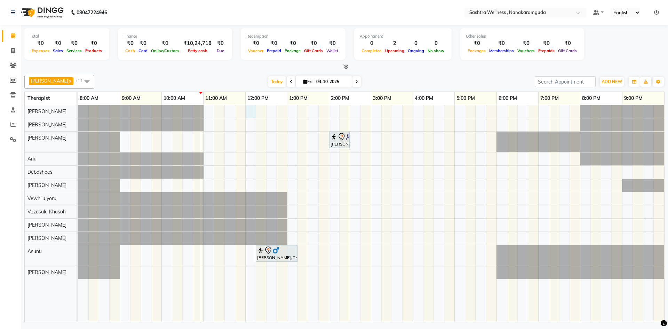
click at [250, 108] on div "sravanthi, TK01, 02:00 PM-02:30 PM, One Level Hair Cut Ranjith Kumar, TK02, 12:…" at bounding box center [371, 213] width 586 height 216
select select "88331"
select select "720"
select select "tentative"
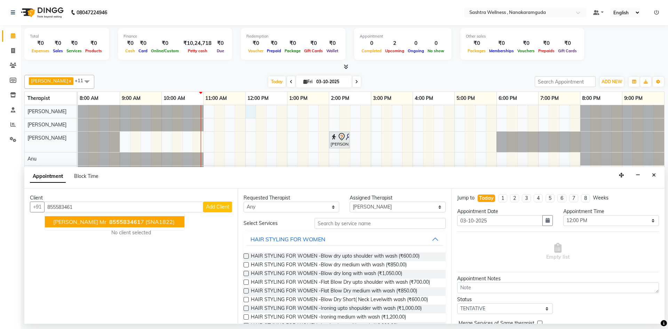
click at [112, 221] on span "855583461" at bounding box center [124, 221] width 31 height 7
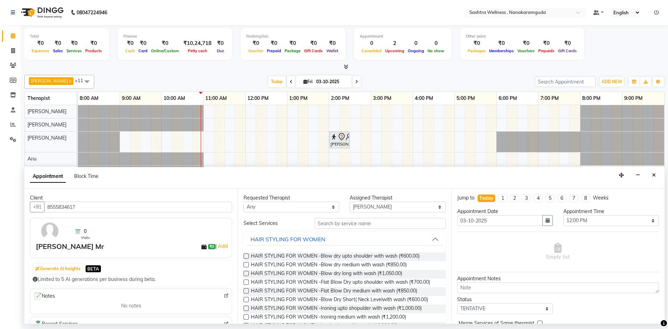
type input "8555834617"
click at [283, 205] on select "Any Anu Arbaz Khan Asunu Debashees Fatima JAVED Karishma marcy NANCY REHAN Rosi…" at bounding box center [292, 206] width 96 height 11
select select "88331"
click at [244, 201] on select "Any Anu Arbaz Khan Asunu Debashees Fatima JAVED Karishma marcy NANCY REHAN Rosi…" at bounding box center [292, 206] width 96 height 11
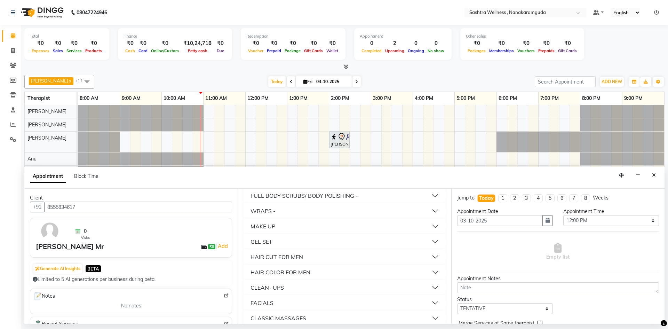
scroll to position [396, 0]
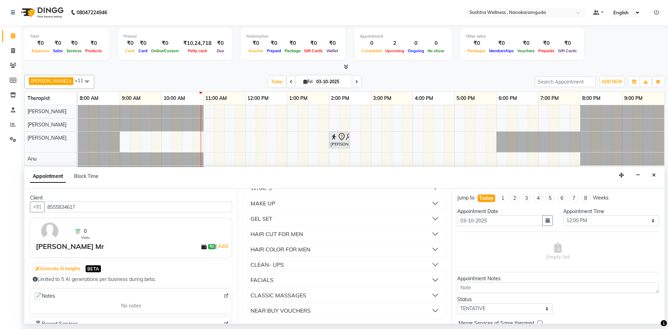
click at [303, 291] on div "CLASSIC MASSAGES" at bounding box center [279, 295] width 56 height 8
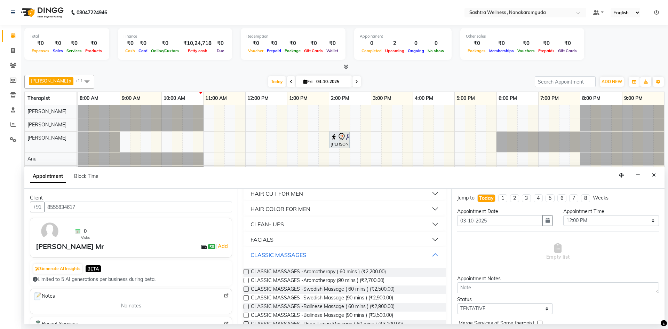
scroll to position [466, 0]
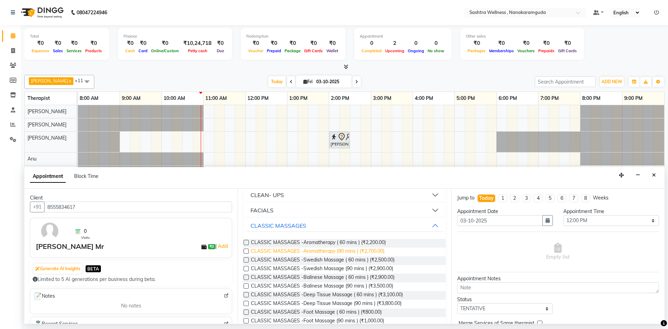
click at [331, 251] on span "CLASSIC MASSAGES -Aromatherapy (90 mins ) (₹2,700.00)" at bounding box center [318, 251] width 134 height 9
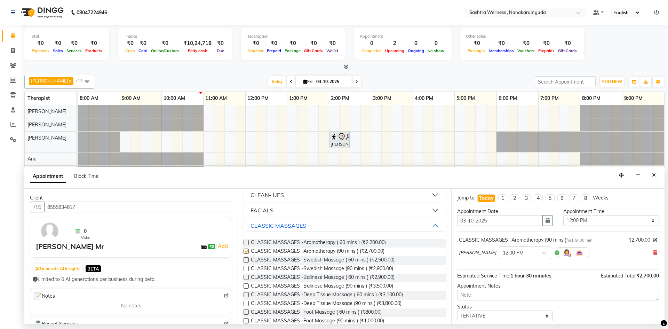
checkbox input "false"
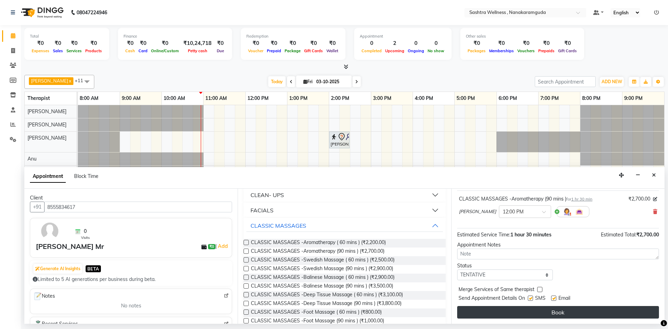
scroll to position [41, 0]
click at [547, 307] on button "Book" at bounding box center [558, 312] width 202 height 13
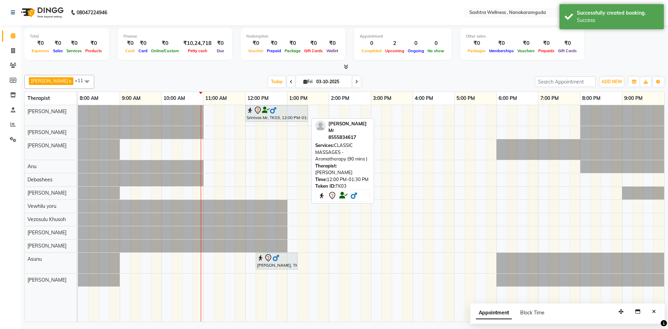
click at [266, 110] on icon at bounding box center [266, 110] width 8 height 0
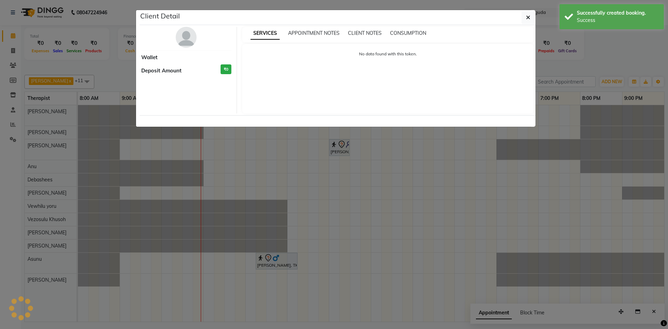
select select "7"
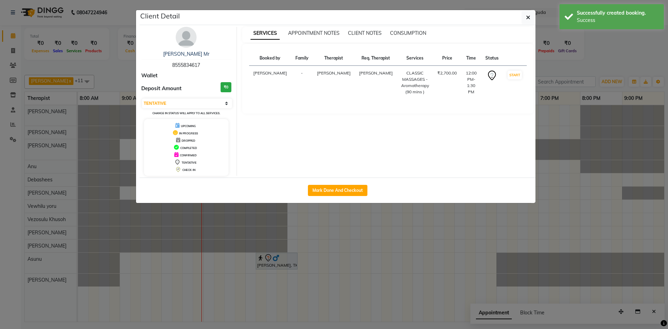
click at [527, 21] on button "button" at bounding box center [528, 17] width 13 height 13
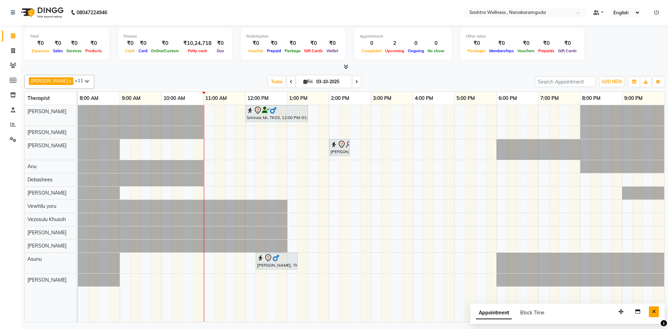
click at [657, 313] on button "Close" at bounding box center [654, 311] width 10 height 11
